Goal: Task Accomplishment & Management: Use online tool/utility

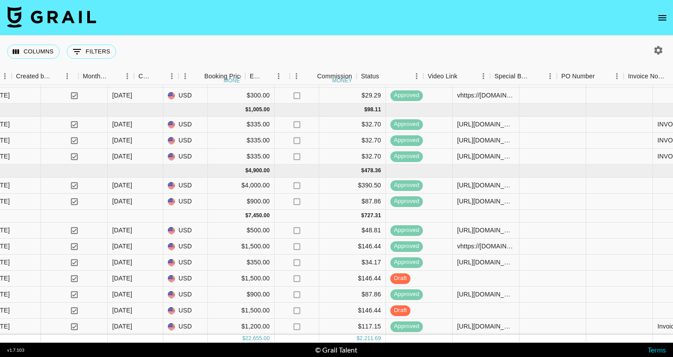
scroll to position [26, 683]
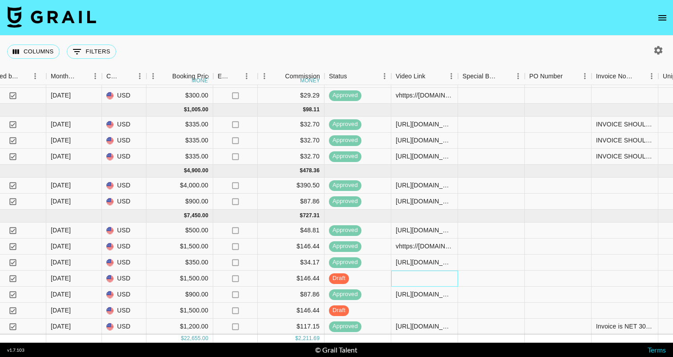
click at [411, 277] on div at bounding box center [424, 278] width 67 height 16
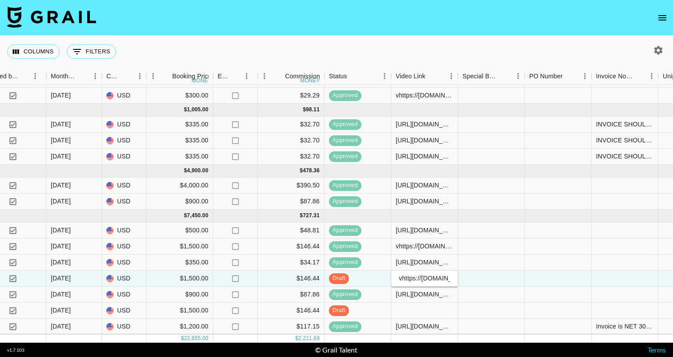
scroll to position [0, 250]
click at [435, 278] on input "vhttps://[DOMAIN_NAME][URL]" at bounding box center [423, 277] width 65 height 7
type input "vhttps://[DOMAIN_NAME][URL]"
click at [480, 277] on div at bounding box center [491, 278] width 67 height 16
click at [398, 278] on div "vhttps://[DOMAIN_NAME][URL]" at bounding box center [423, 278] width 57 height 9
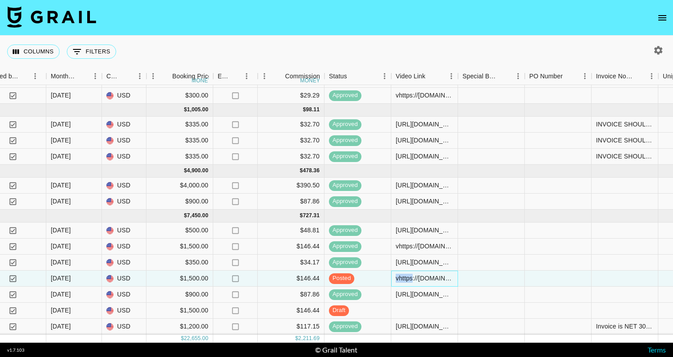
click at [398, 278] on div "vhttps://[DOMAIN_NAME][URL]" at bounding box center [423, 278] width 57 height 9
click at [403, 278] on input "vhttps://[DOMAIN_NAME][URL]" at bounding box center [423, 277] width 65 height 7
click at [492, 274] on div at bounding box center [491, 278] width 67 height 16
click at [399, 277] on div "vhttps://[DOMAIN_NAME][URL]" at bounding box center [423, 278] width 57 height 9
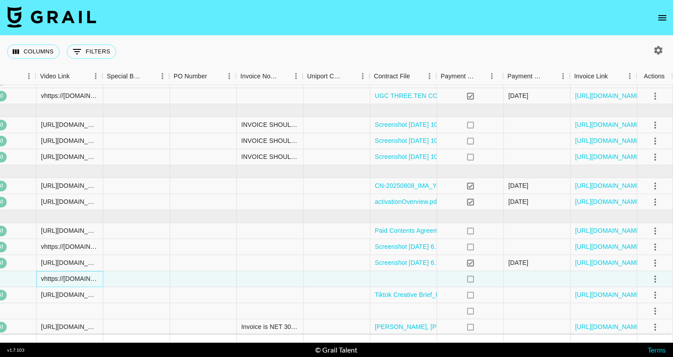
scroll to position [25, 1038]
click at [652, 280] on icon "select merge strategy" at bounding box center [654, 279] width 11 height 11
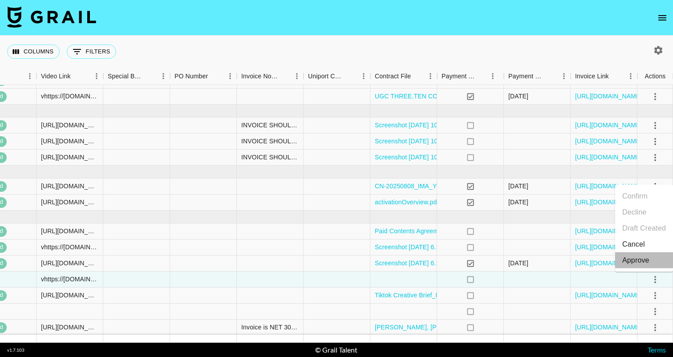
click at [647, 260] on div "Approve" at bounding box center [635, 260] width 27 height 11
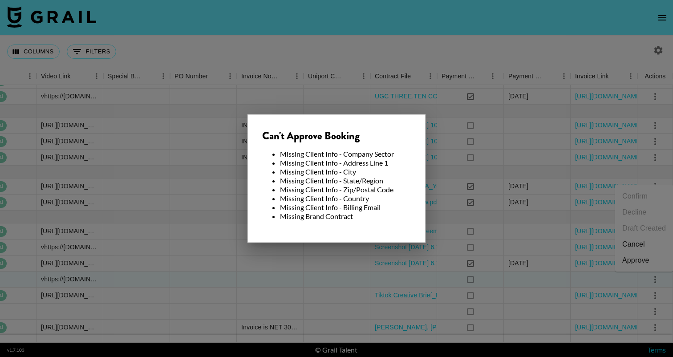
click at [361, 270] on div at bounding box center [336, 178] width 673 height 357
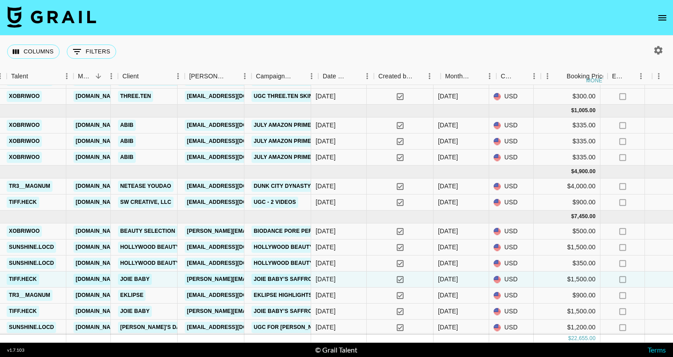
scroll to position [25, 209]
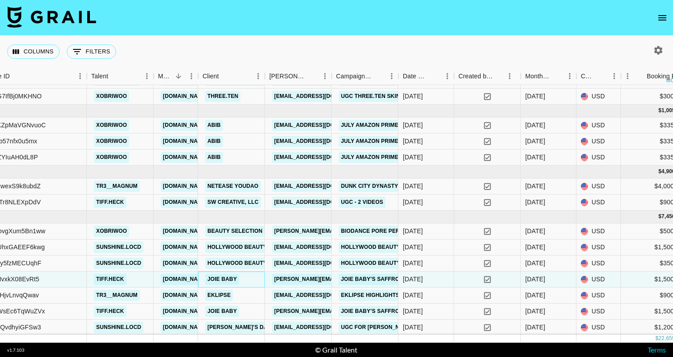
click at [226, 277] on link "Joie Baby" at bounding box center [222, 279] width 34 height 11
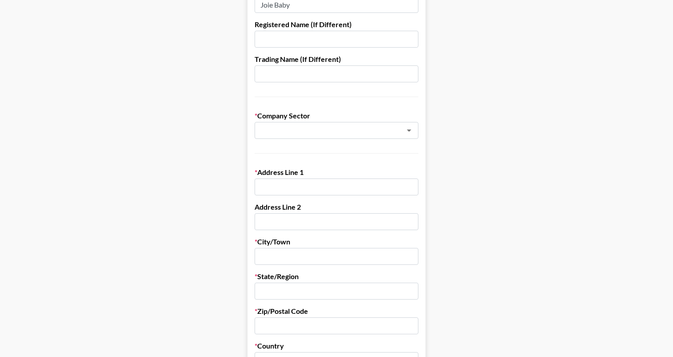
scroll to position [8, 0]
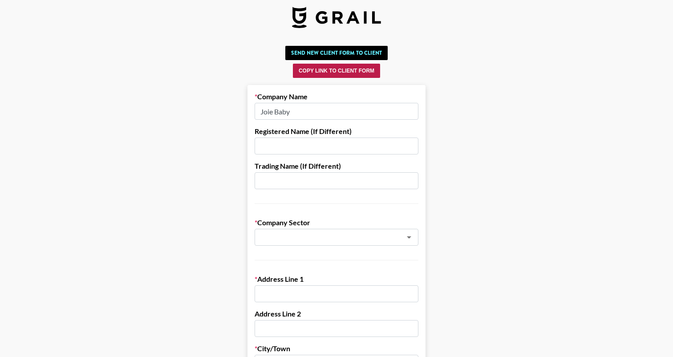
click at [352, 73] on button "Copy Link to Client Form" at bounding box center [336, 71] width 87 height 14
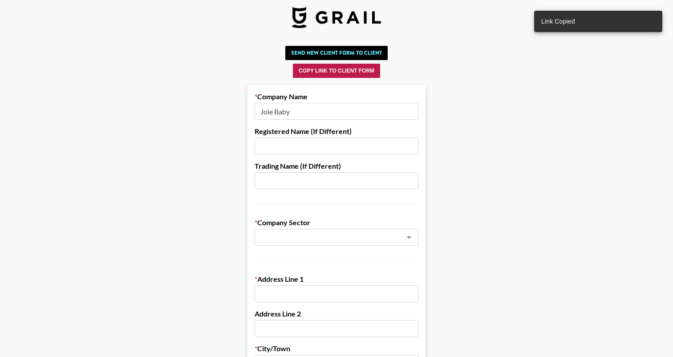
click at [358, 71] on button "Copy Link to Client Form" at bounding box center [336, 71] width 87 height 14
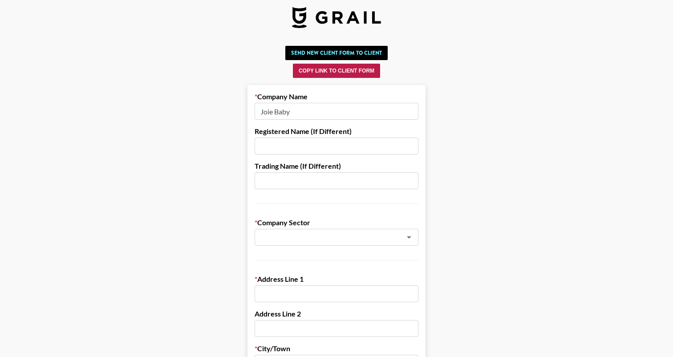
click at [297, 68] on button "Copy Link to Client Form" at bounding box center [336, 71] width 87 height 14
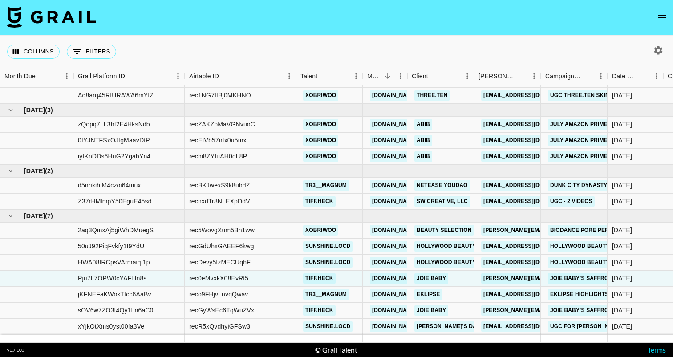
scroll to position [26, 0]
